Goal: Information Seeking & Learning: Check status

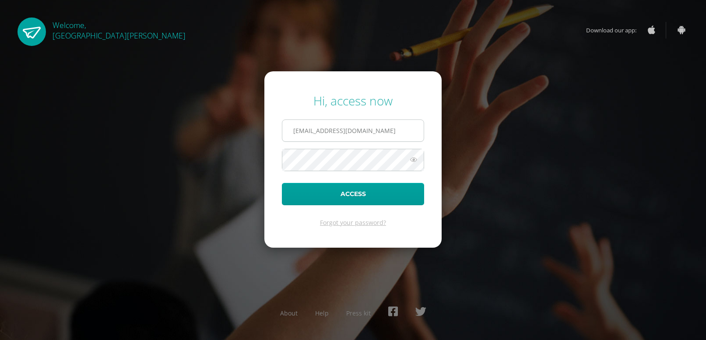
click at [375, 137] on input "caliche010@gmail.com" at bounding box center [352, 130] width 141 height 21
click at [364, 191] on button "Access" at bounding box center [353, 194] width 142 height 22
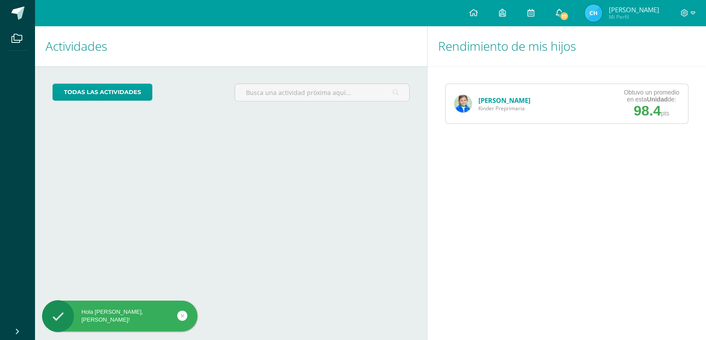
click at [563, 11] on icon at bounding box center [559, 13] width 7 height 8
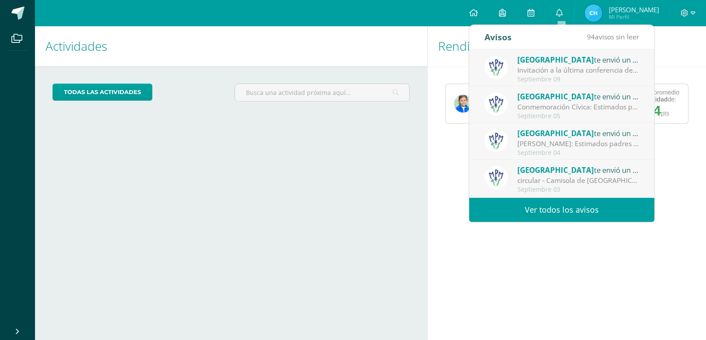
click at [577, 213] on link "Ver todos los avisos" at bounding box center [561, 210] width 185 height 24
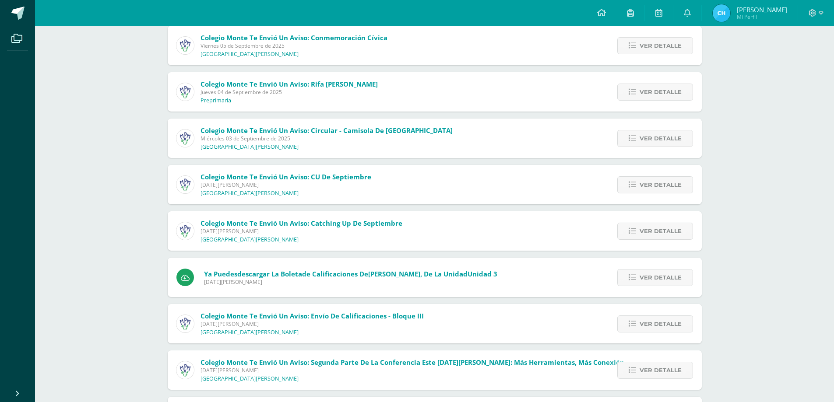
scroll to position [149, 0]
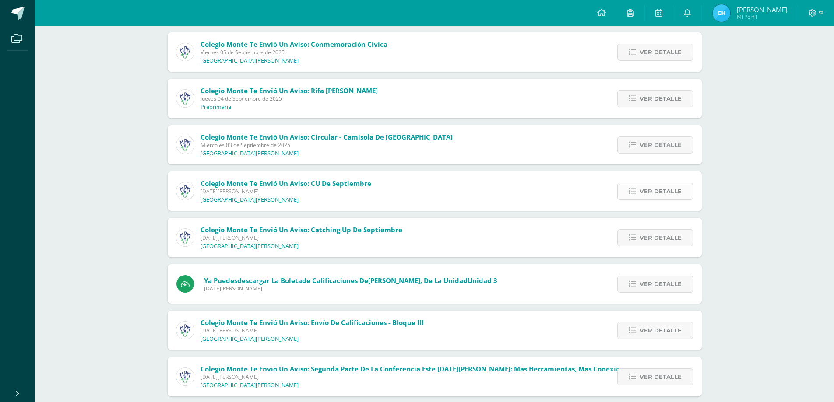
click at [642, 191] on span "Ver detalle" at bounding box center [661, 191] width 42 height 16
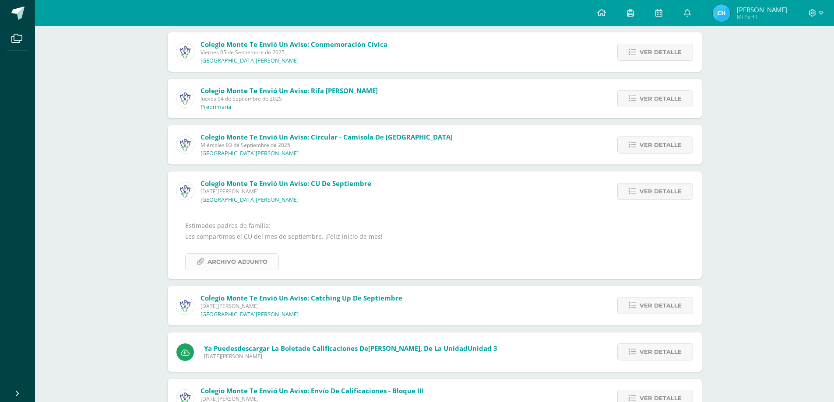
click at [232, 263] on span "Archivo Adjunto" at bounding box center [238, 262] width 60 height 16
click at [663, 189] on span "Ver detalle" at bounding box center [661, 191] width 42 height 16
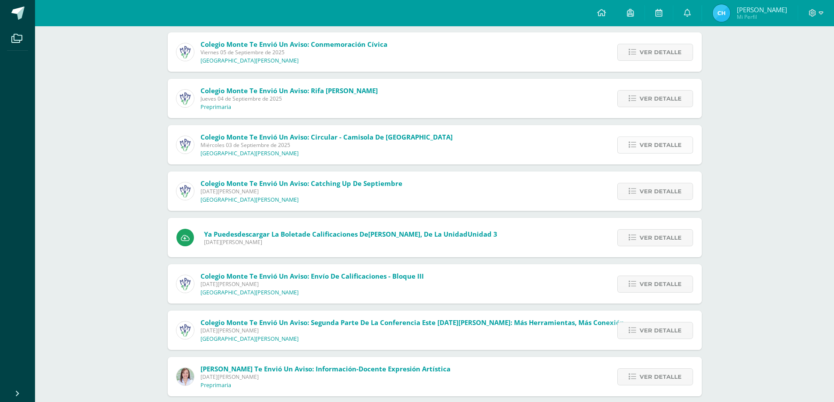
click at [663, 144] on span "Ver detalle" at bounding box center [661, 145] width 42 height 16
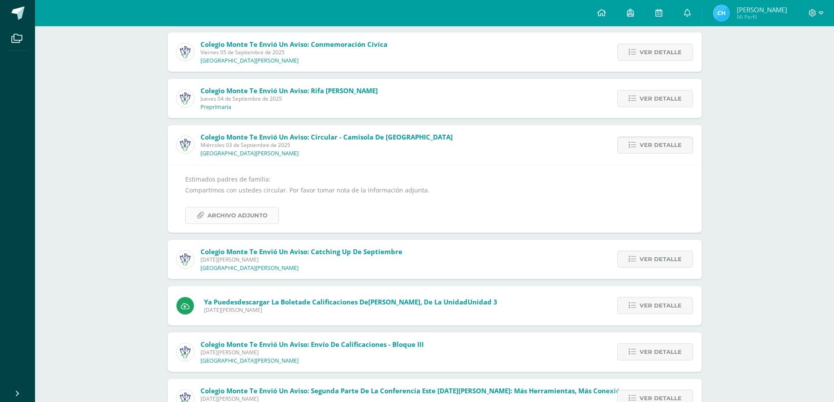
click at [246, 219] on span "Archivo Adjunto" at bounding box center [238, 216] width 60 height 16
click at [662, 145] on span "Ver detalle" at bounding box center [661, 145] width 42 height 16
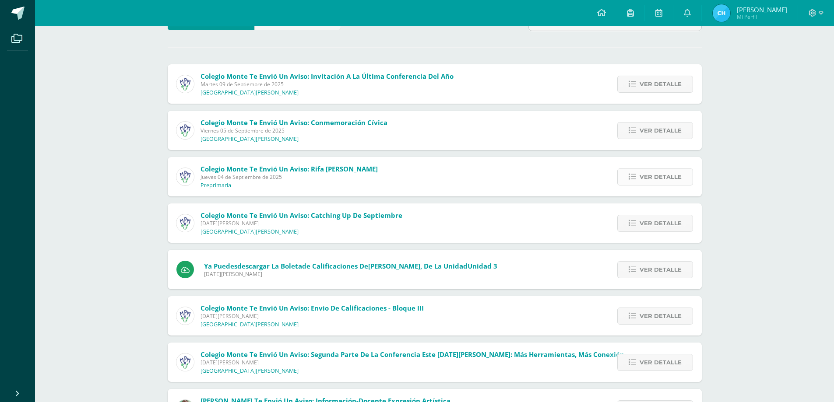
scroll to position [61, 0]
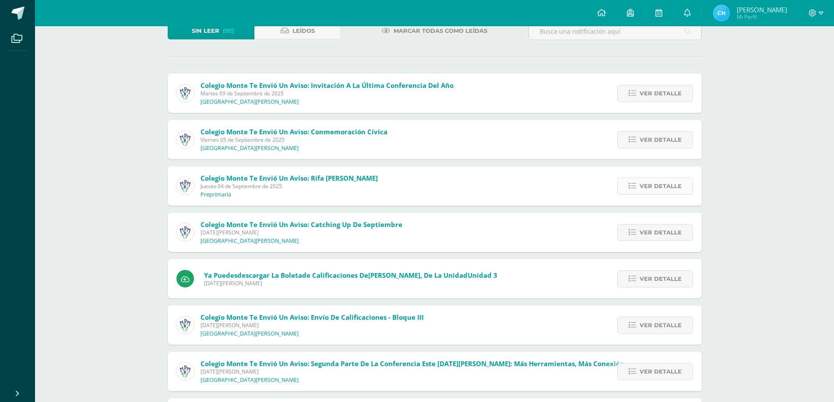
click at [658, 186] on span "Ver detalle" at bounding box center [661, 186] width 42 height 16
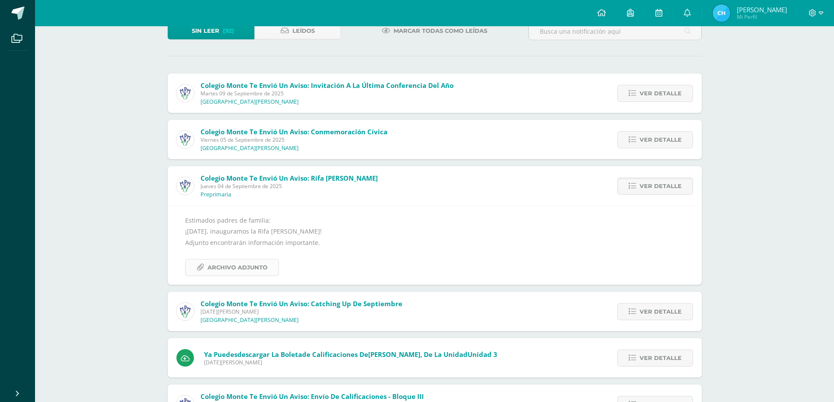
click at [248, 265] on span "Archivo Adjunto" at bounding box center [238, 268] width 60 height 16
click at [649, 188] on span "Ver detalle" at bounding box center [661, 186] width 42 height 16
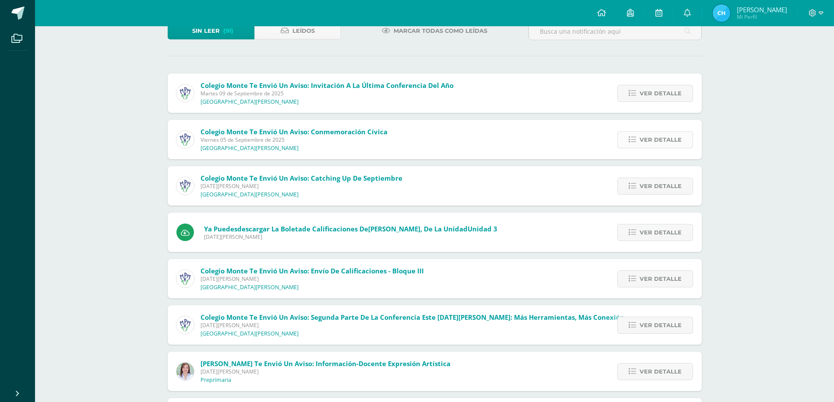
click at [652, 138] on span "Ver detalle" at bounding box center [661, 140] width 42 height 16
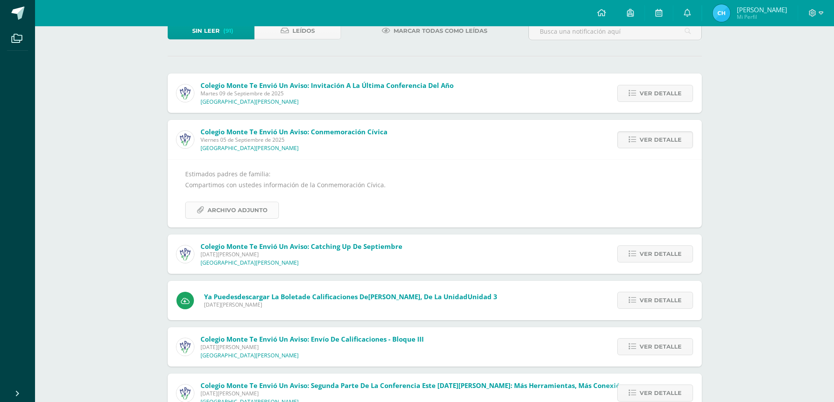
click at [236, 206] on span "Archivo Adjunto" at bounding box center [238, 210] width 60 height 16
click at [645, 141] on span "Ver detalle" at bounding box center [661, 140] width 42 height 16
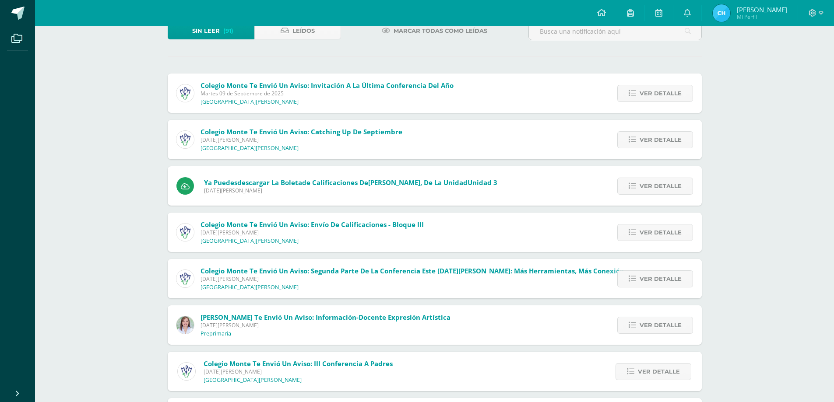
click at [592, 88] on div "Colegio Monte te envió un aviso: Invitación a la última conferencia del año [DA…" at bounding box center [435, 93] width 534 height 39
click at [661, 94] on span "Ver detalle" at bounding box center [661, 93] width 42 height 16
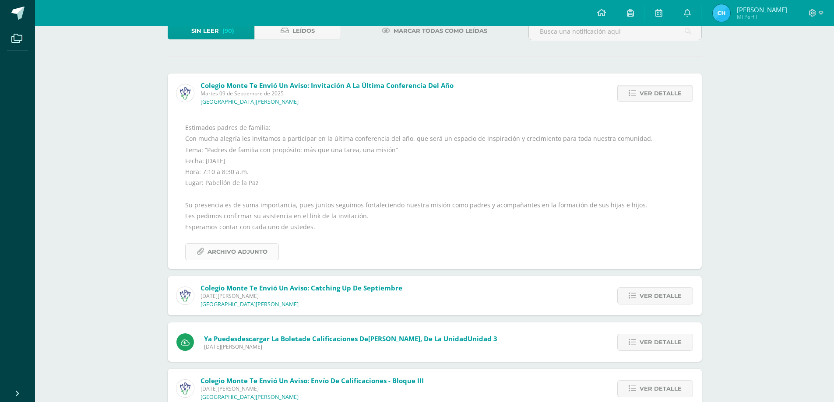
click at [247, 254] on span "Archivo Adjunto" at bounding box center [238, 252] width 60 height 16
